Goal: Check status

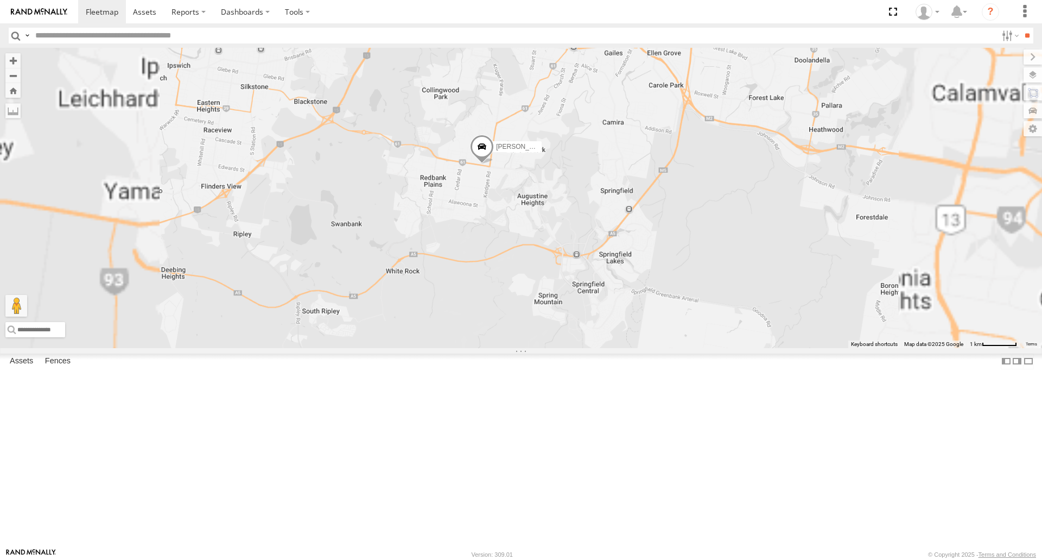
click at [494, 164] on span at bounding box center [482, 149] width 24 height 29
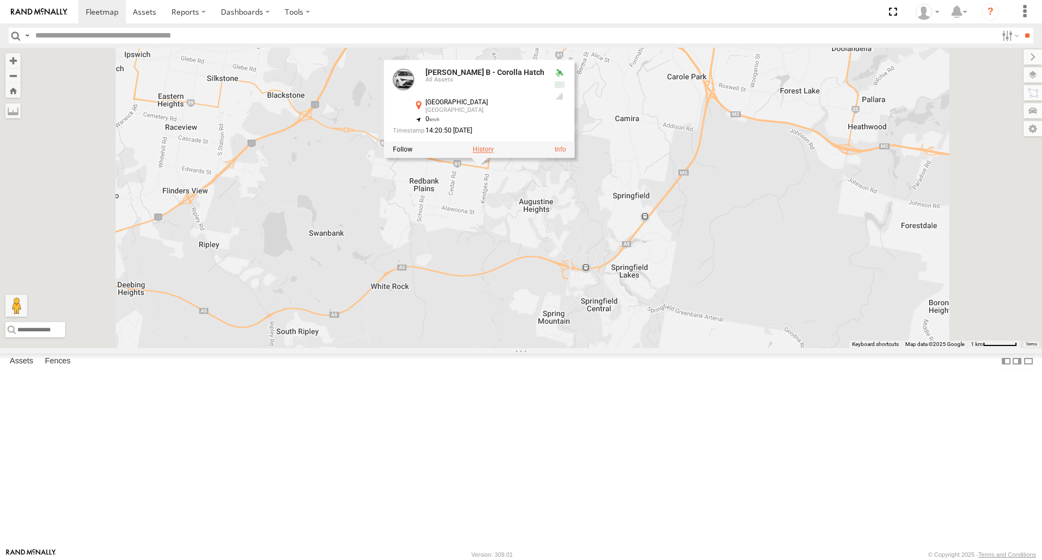
click at [494, 154] on label at bounding box center [483, 150] width 21 height 8
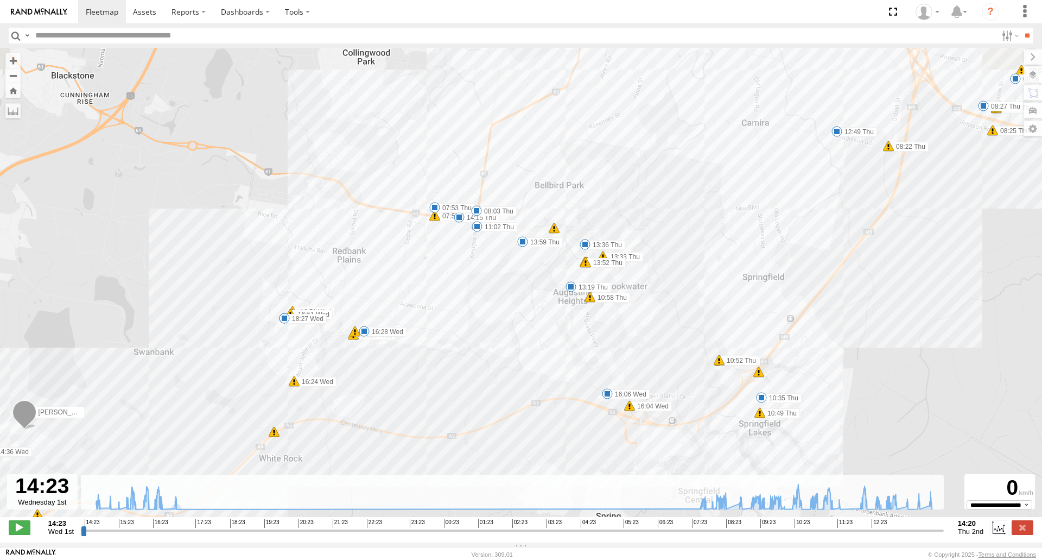
drag, startPoint x: 467, startPoint y: 340, endPoint x: 471, endPoint y: 390, distance: 50.0
click at [471, 390] on div "[PERSON_NAME] - Corolla Hatch 14:43 Wed 15:01 Wed 15:14 Wed 15:30 Wed 15:42 Wed…" at bounding box center [521, 288] width 1042 height 480
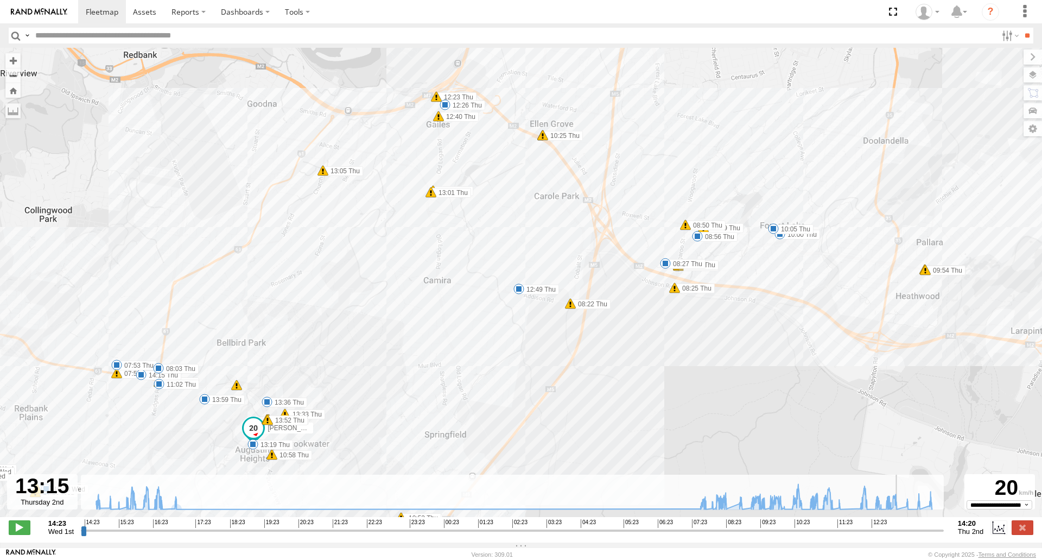
drag, startPoint x: 184, startPoint y: 535, endPoint x: 802, endPoint y: 488, distance: 619.9
type input "**********"
click at [900, 525] on input "range" at bounding box center [512, 530] width 863 height 10
